Goal: Navigation & Orientation: Find specific page/section

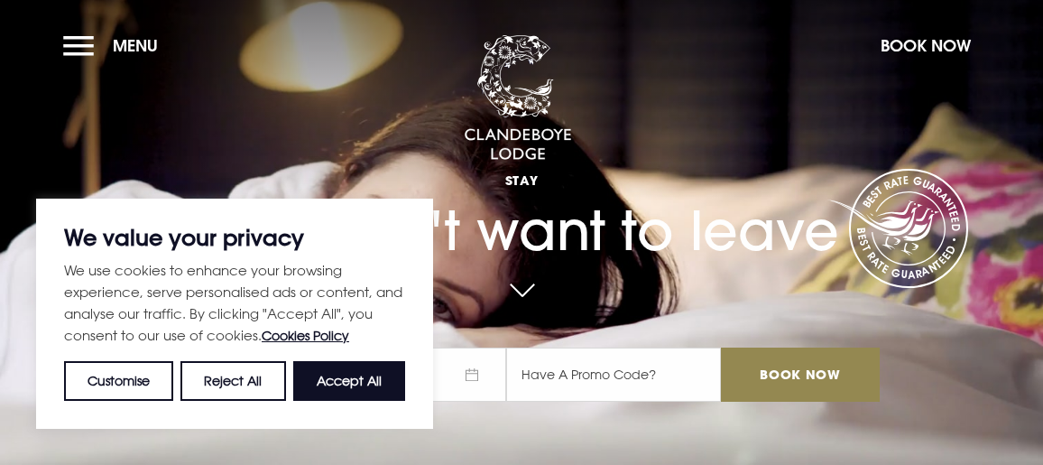
click at [339, 377] on button "Accept All" at bounding box center [349, 381] width 112 height 40
checkbox input "true"
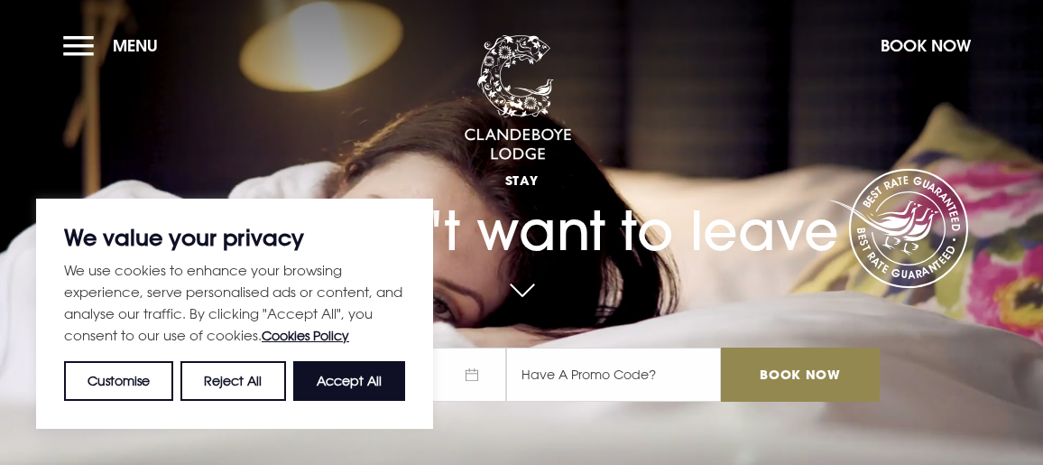
checkbox input "true"
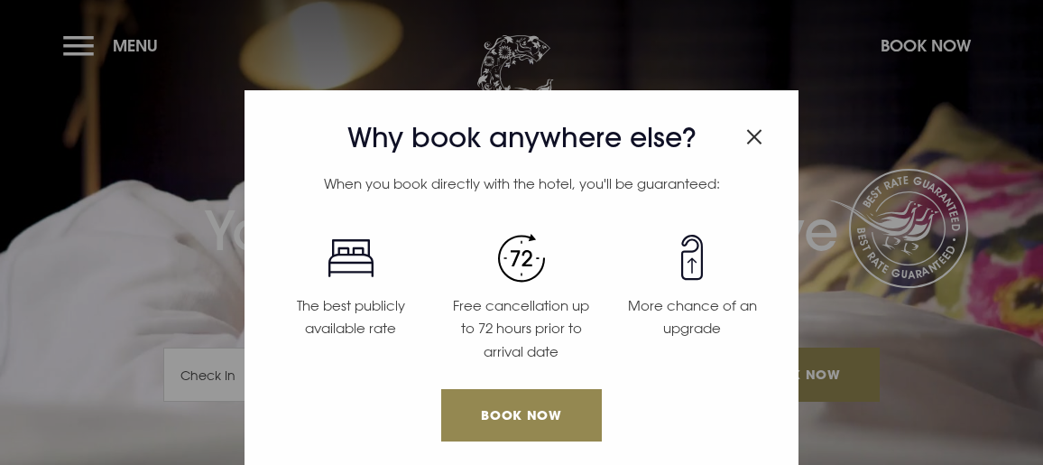
click at [746, 144] on img "Close modal" at bounding box center [754, 136] width 16 height 15
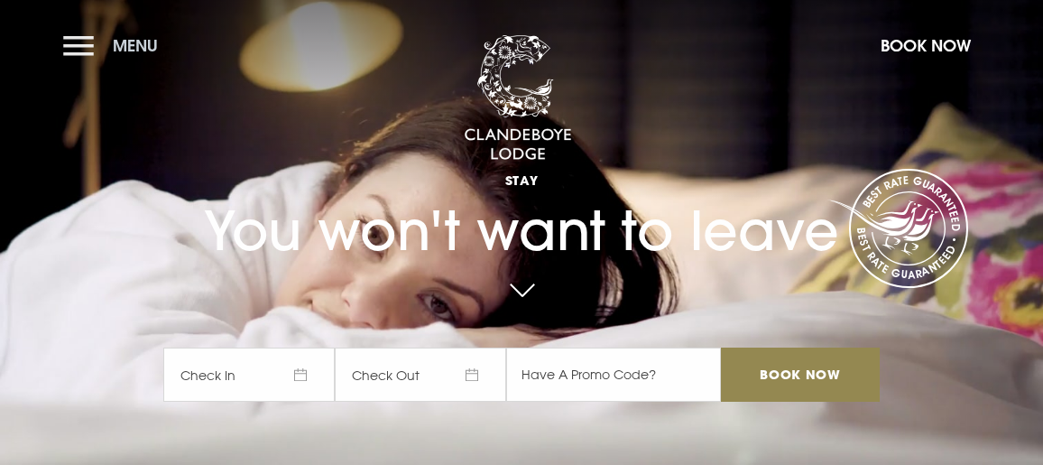
click at [63, 26] on button "Menu" at bounding box center [115, 45] width 104 height 39
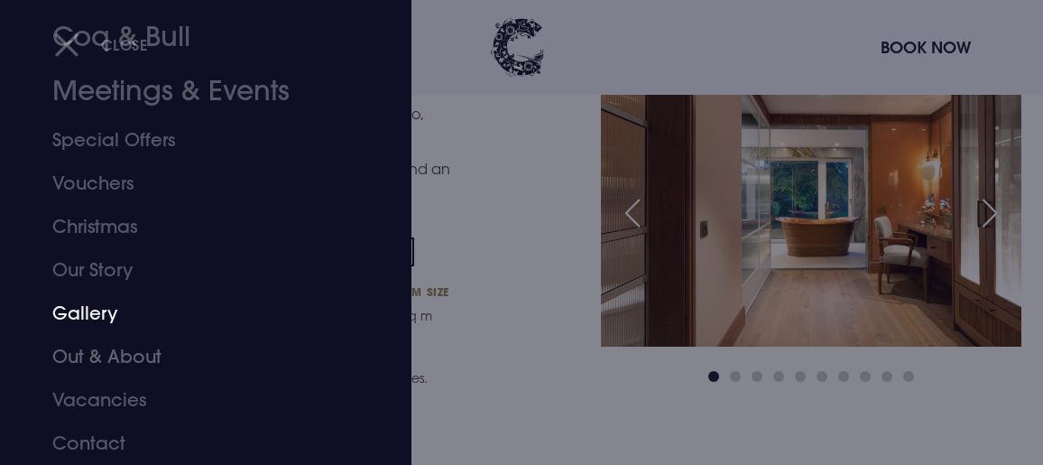
scroll to position [2375, 0]
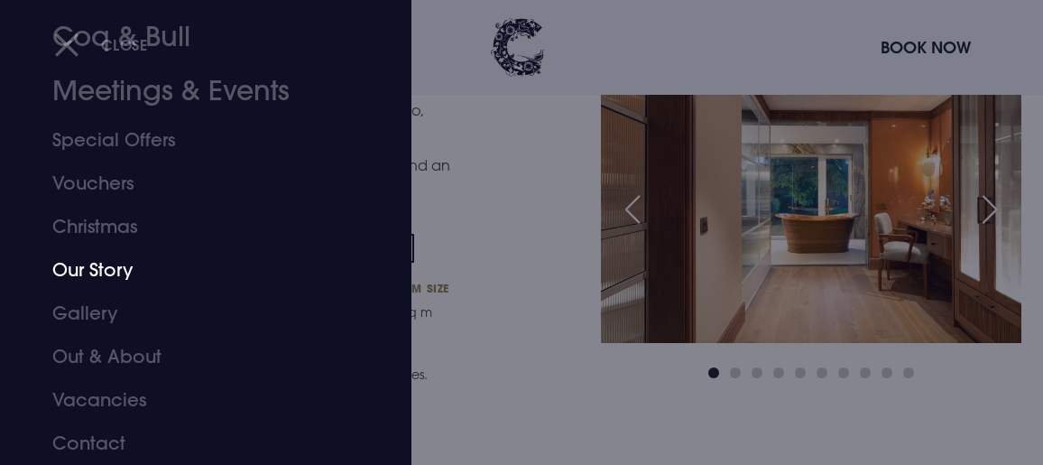
click at [106, 265] on link "Our Story" at bounding box center [193, 269] width 282 height 43
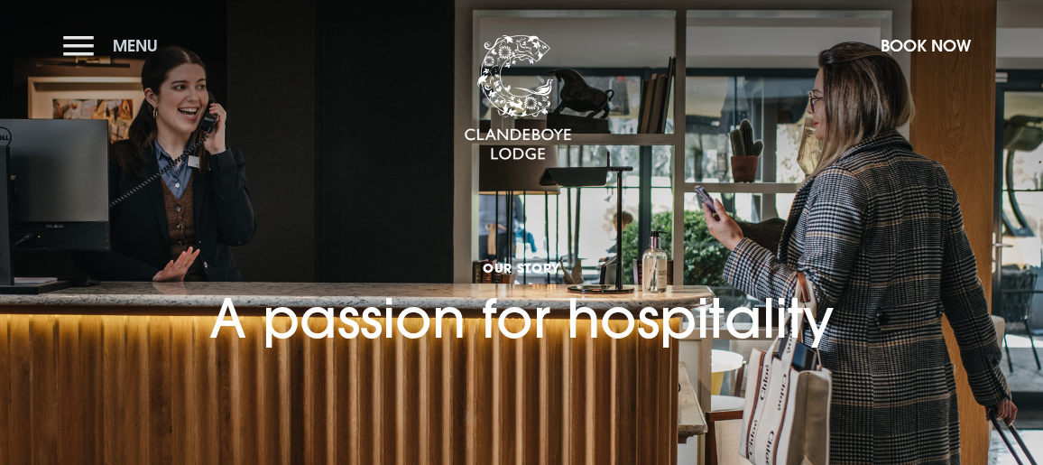
click at [63, 41] on button "Menu" at bounding box center [115, 45] width 104 height 39
